Goal: Information Seeking & Learning: Learn about a topic

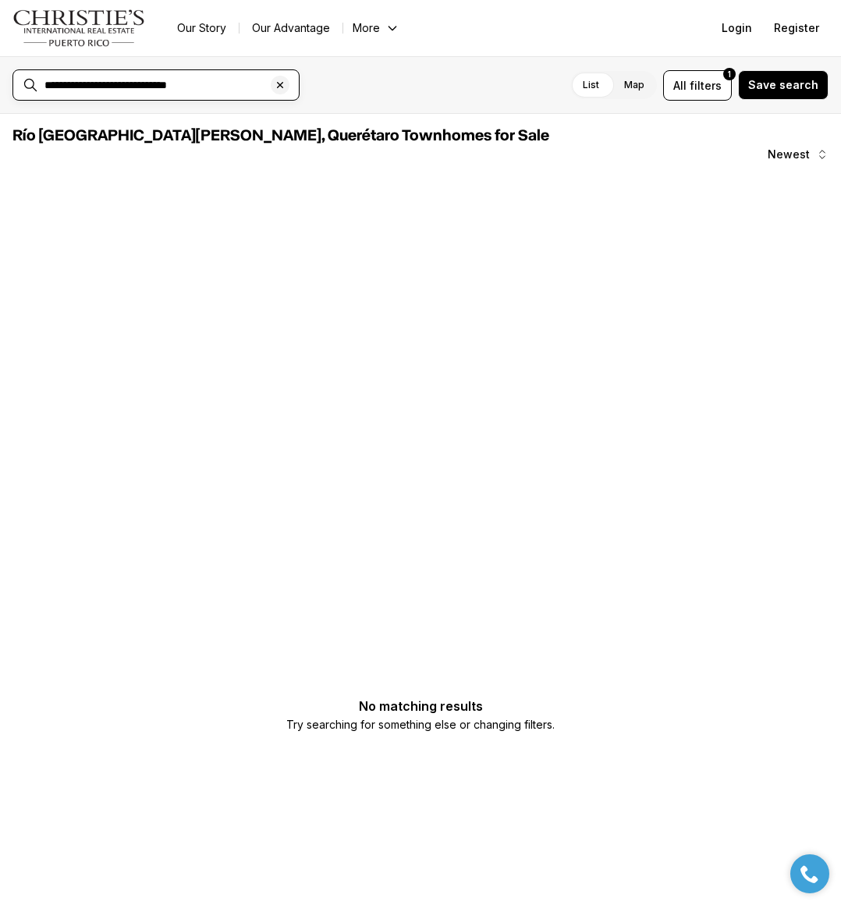
click at [277, 84] on icon "Clear search input" at bounding box center [280, 85] width 12 height 12
click at [400, 89] on div "List Map List Map All filters 1 Save search" at bounding box center [570, 85] width 517 height 30
